Goal: Transaction & Acquisition: Obtain resource

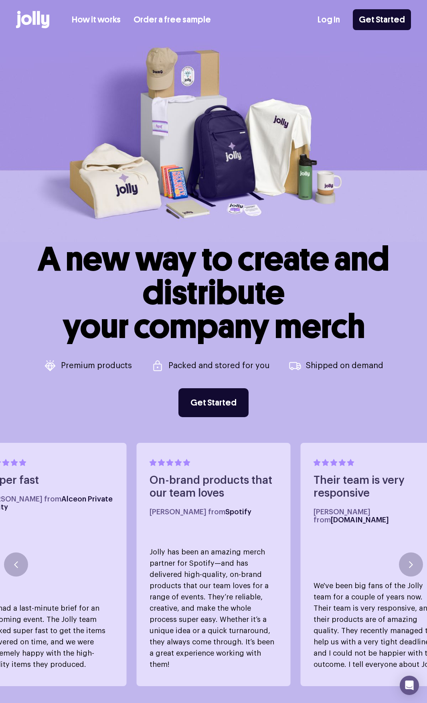
click at [150, 15] on link "Order a free sample" at bounding box center [172, 19] width 77 height 13
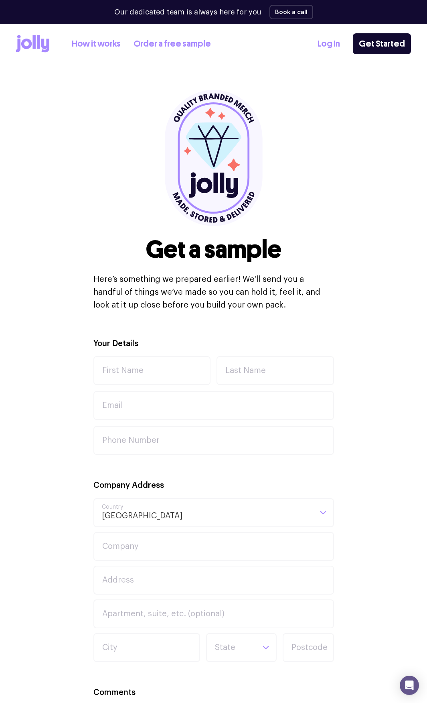
click at [97, 46] on link "How it works" at bounding box center [96, 43] width 49 height 13
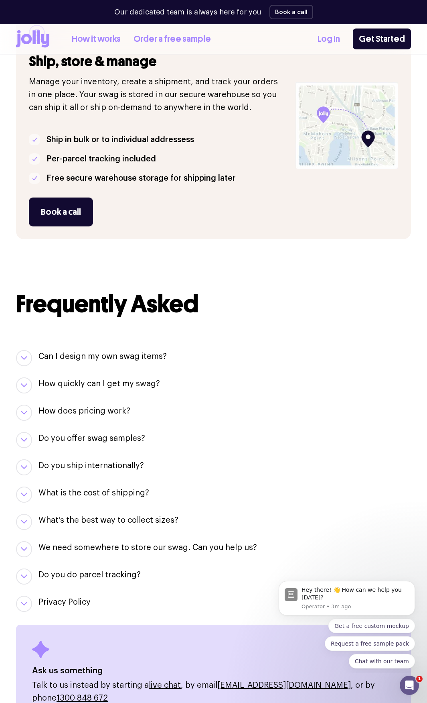
click at [63, 436] on h3 "Do you offer swag samples?" at bounding box center [92, 438] width 107 height 11
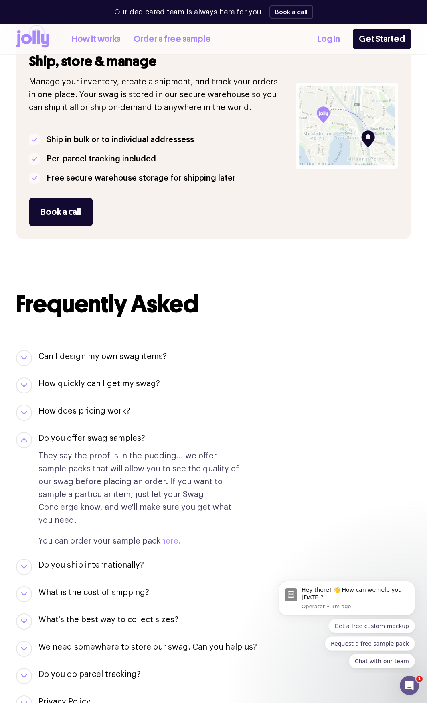
click at [174, 537] on link "here" at bounding box center [170, 541] width 18 height 8
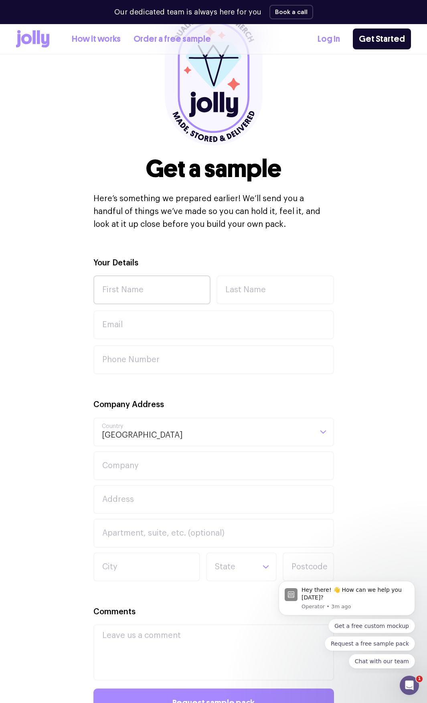
scroll to position [80, 0]
click at [120, 285] on input "First Name" at bounding box center [153, 290] width 118 height 29
type input "[PERSON_NAME]"
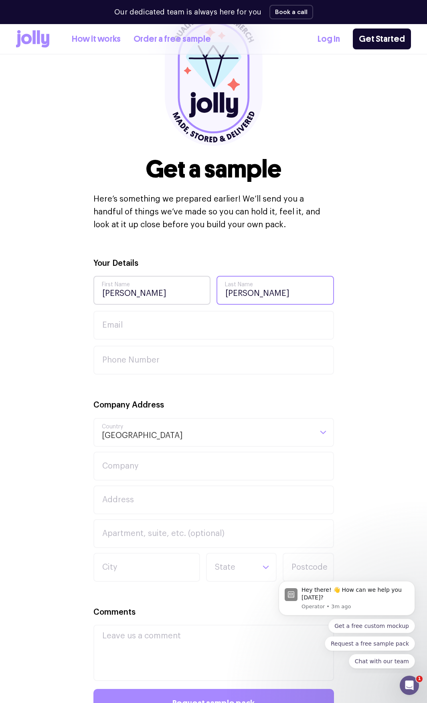
type input "[PERSON_NAME]"
paste input "[PERSON_NAME][EMAIL_ADDRESS][DOMAIN_NAME]"
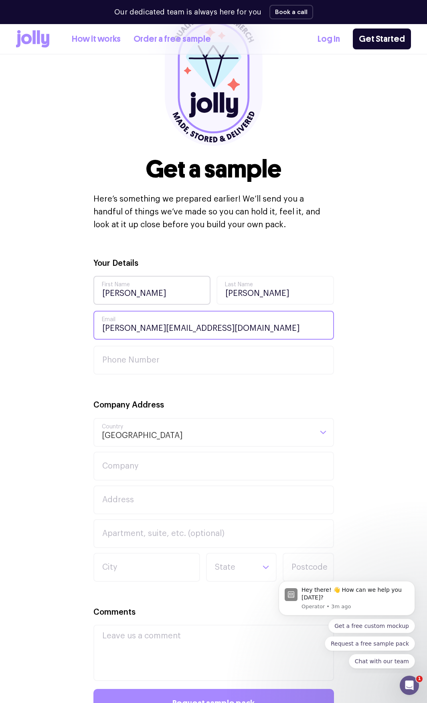
type input "[PERSON_NAME][EMAIL_ADDRESS][DOMAIN_NAME]"
paste input "0408 699 961"
type input "0408 699 961"
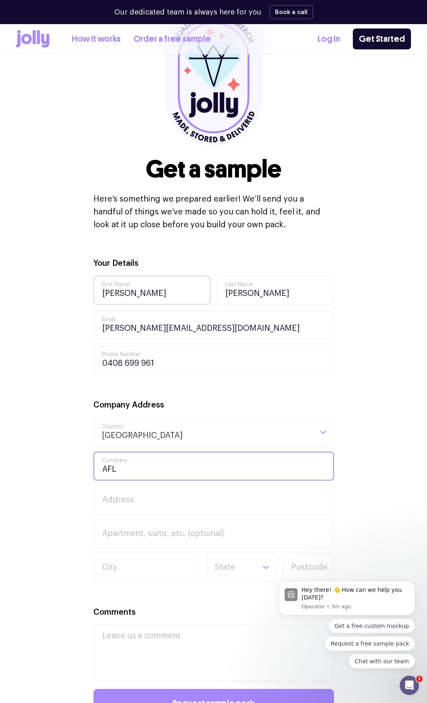
paste input "nchored Family Law"
type input "Anchored Family Law"
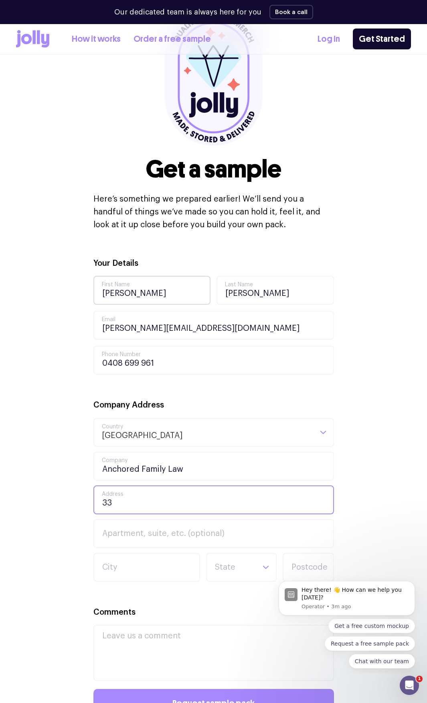
type input "3"
type input "PO Box 405"
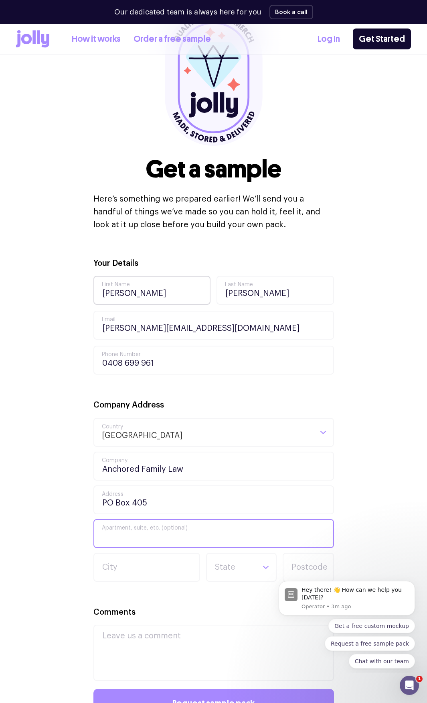
type input "B"
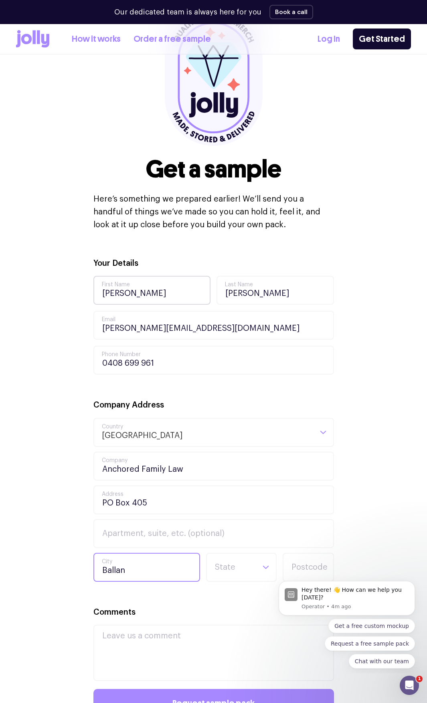
type input "Ballan"
type input "v"
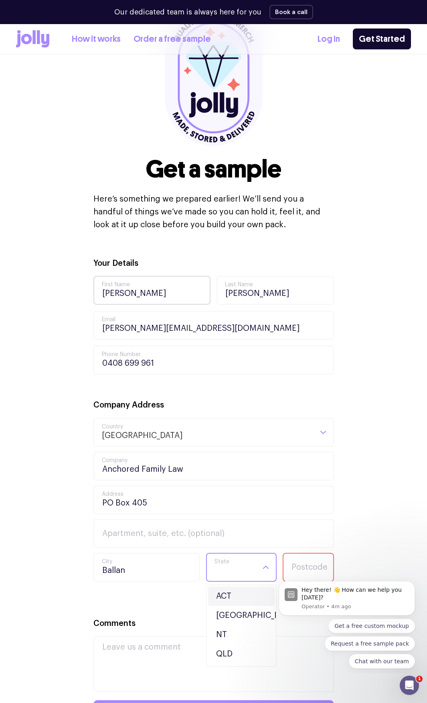
type input "v"
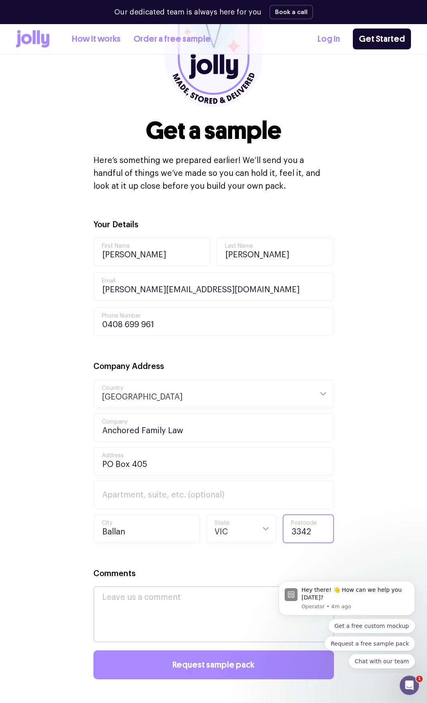
type input "3342"
click at [170, 602] on textarea "Comments" at bounding box center [214, 614] width 241 height 56
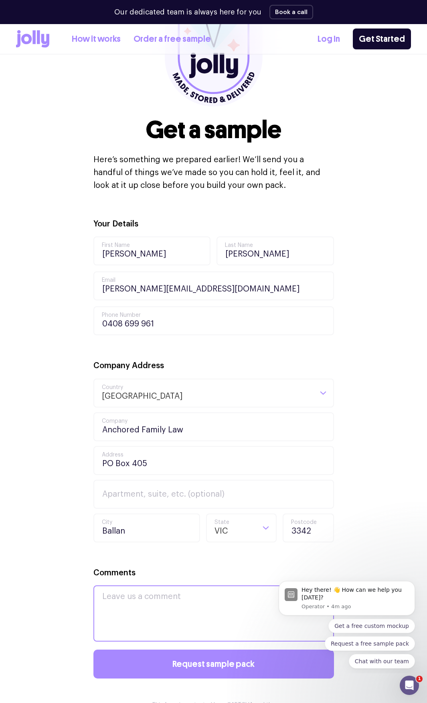
scroll to position [120, 0]
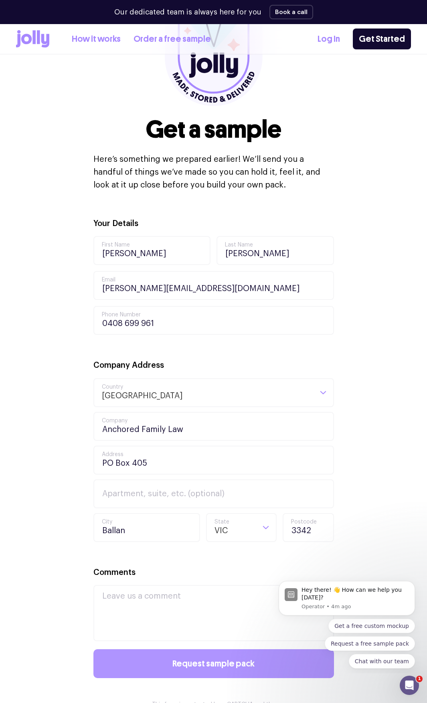
click at [193, 661] on span "Request sample pack" at bounding box center [214, 663] width 82 height 9
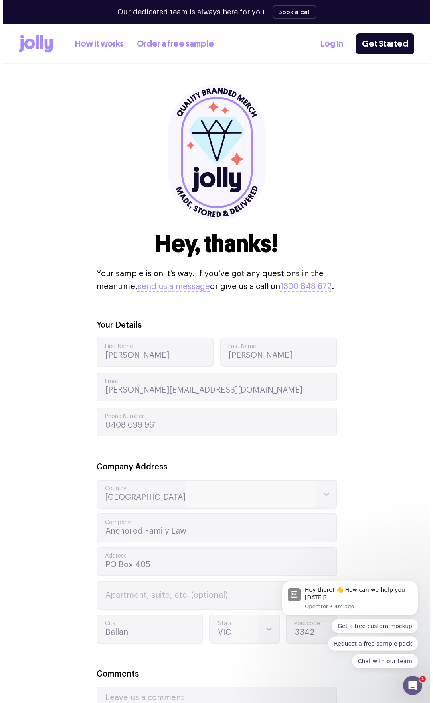
scroll to position [0, 0]
